Goal: Task Accomplishment & Management: Use online tool/utility

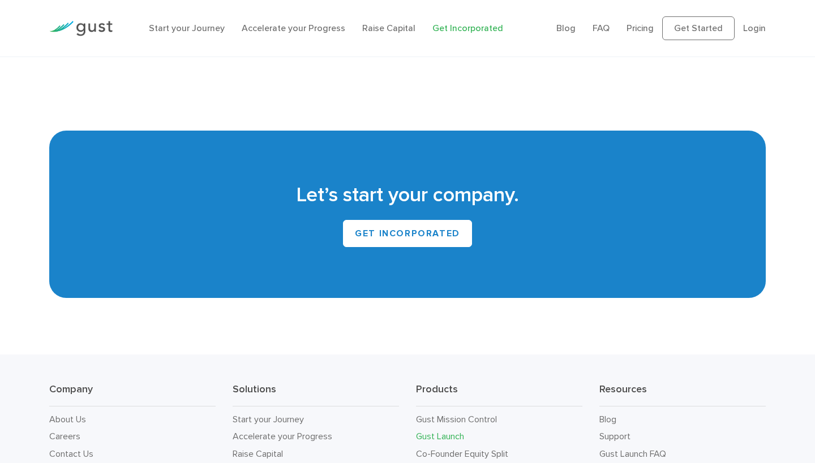
scroll to position [6549, 0]
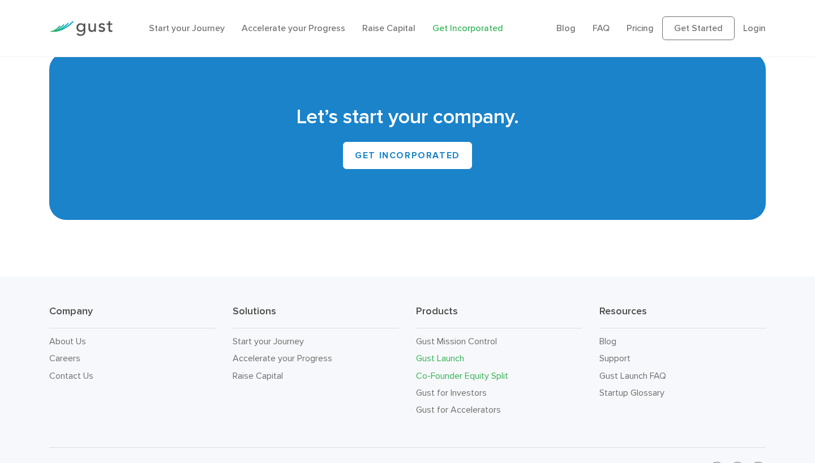
click at [438, 371] on link "Co-Founder Equity Split" at bounding box center [462, 376] width 92 height 11
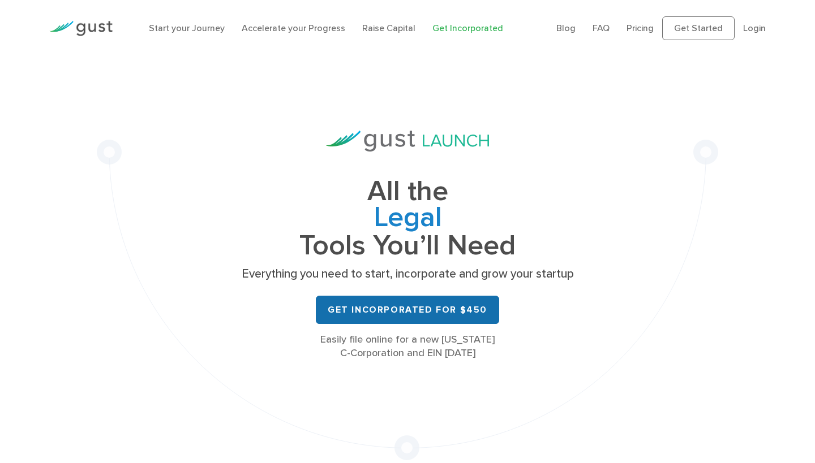
click at [394, 307] on link "Get Incorporated for $450" at bounding box center [407, 310] width 183 height 28
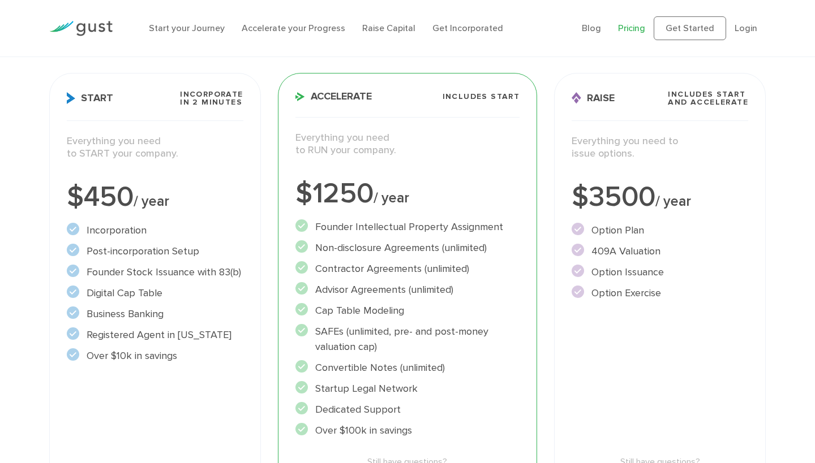
scroll to position [145, 0]
click at [205, 202] on div "$450 / year" at bounding box center [155, 197] width 177 height 28
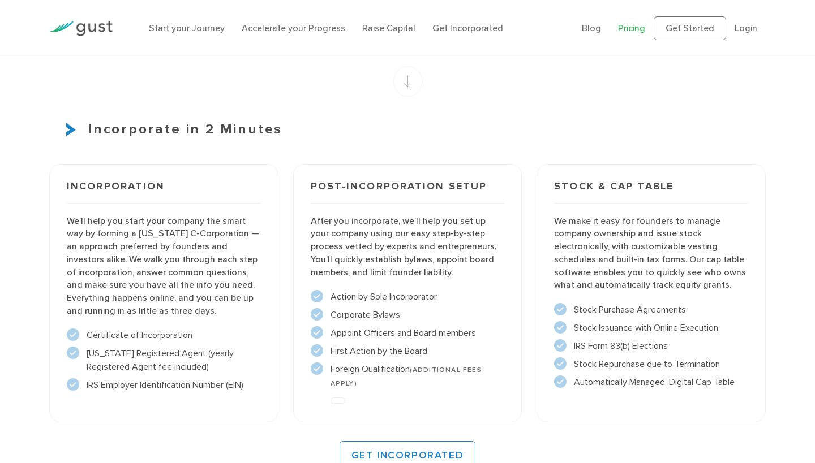
scroll to position [723, 0]
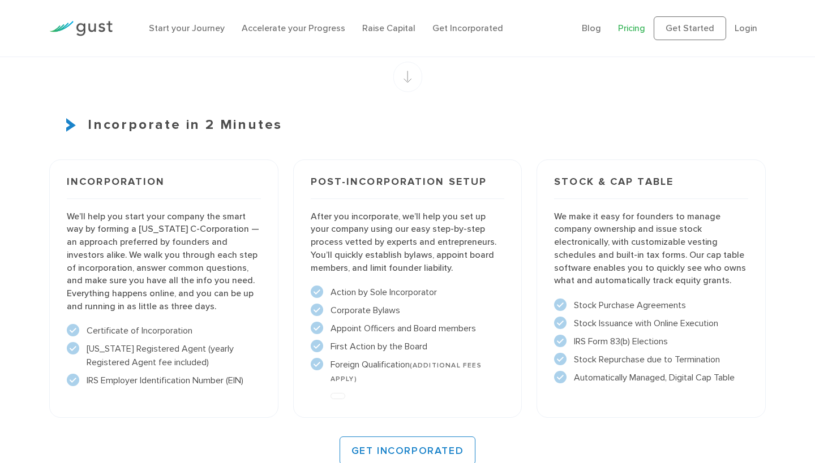
click at [320, 289] on circle at bounding box center [317, 292] width 12 height 12
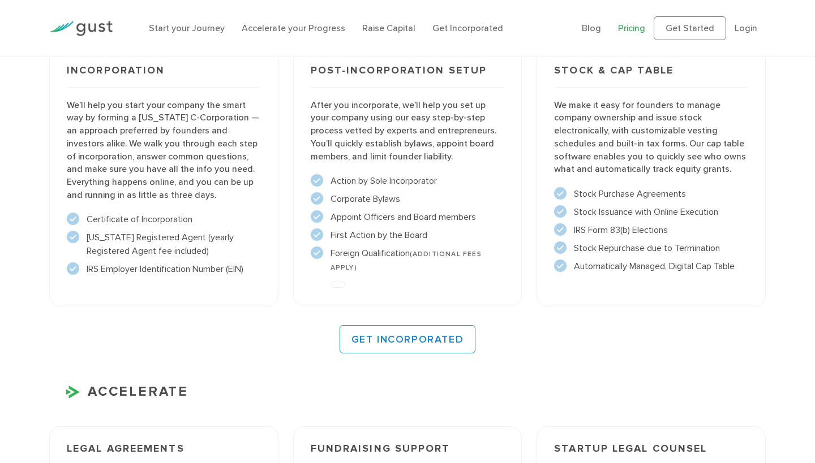
scroll to position [837, 0]
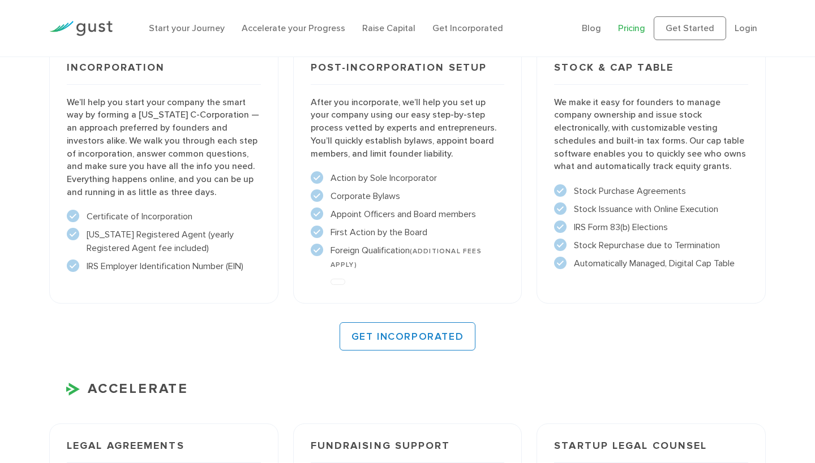
drag, startPoint x: 670, startPoint y: 222, endPoint x: 574, endPoint y: 220, distance: 96.2
click at [574, 221] on li "IRS Form 83(b) Elections" at bounding box center [651, 228] width 194 height 14
